Goal: Task Accomplishment & Management: Use online tool/utility

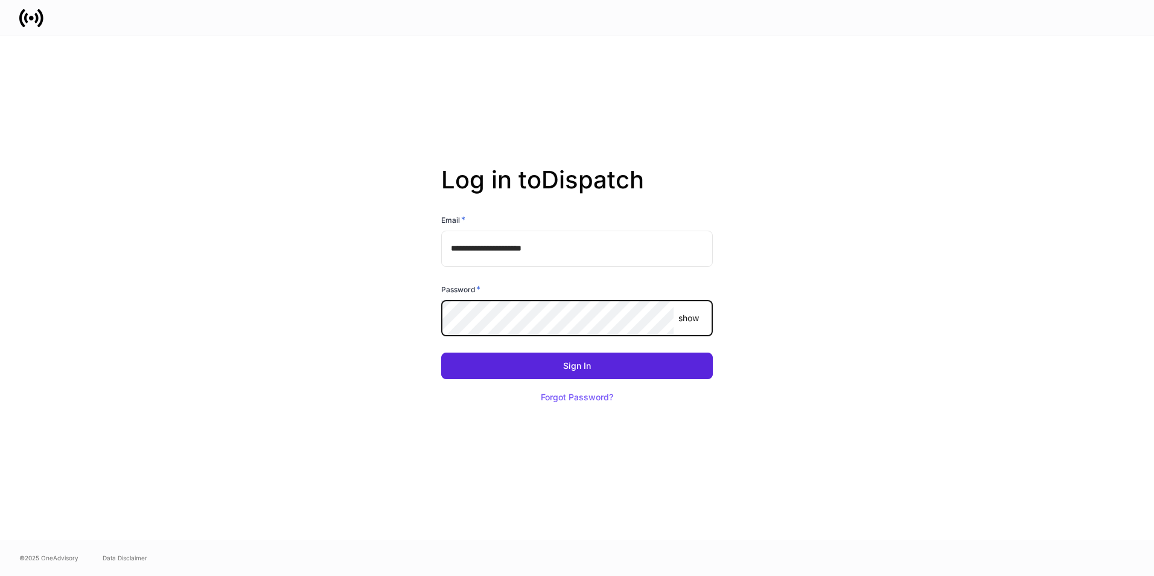
click at [441, 353] on button "Sign In" at bounding box center [577, 366] width 272 height 27
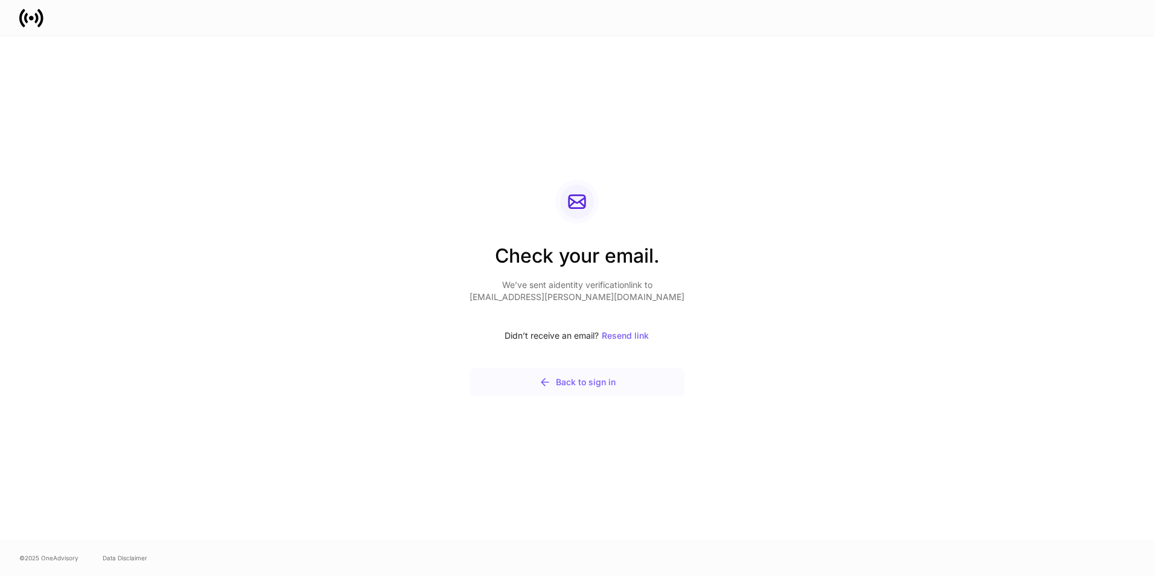
click at [550, 377] on icon "button" at bounding box center [545, 382] width 12 height 12
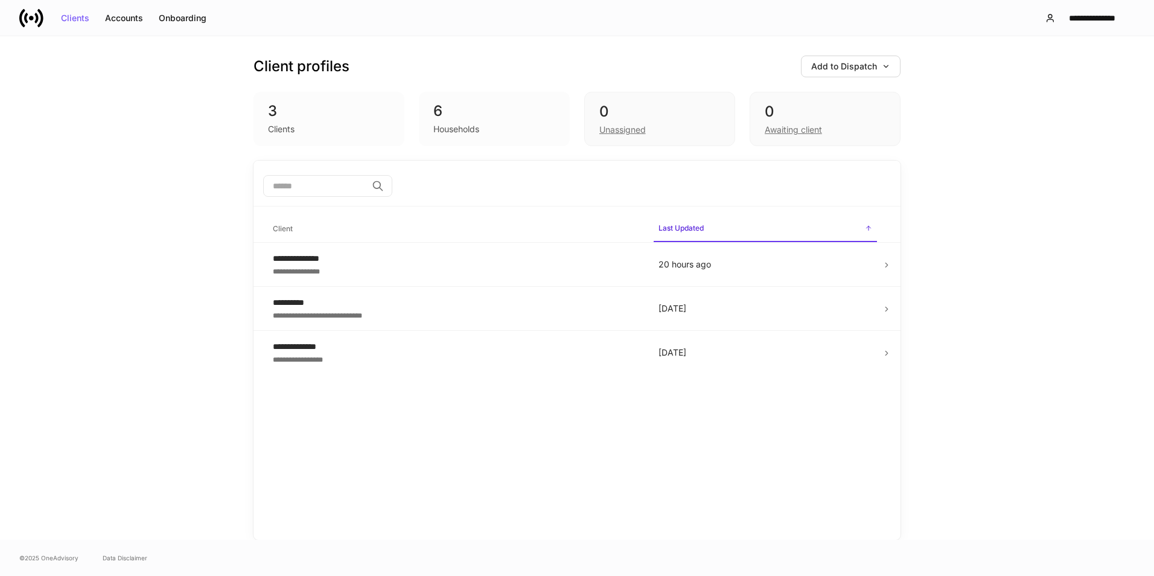
click at [615, 435] on div "**********" at bounding box center [577, 350] width 647 height 379
